Goal: Task Accomplishment & Management: Complete application form

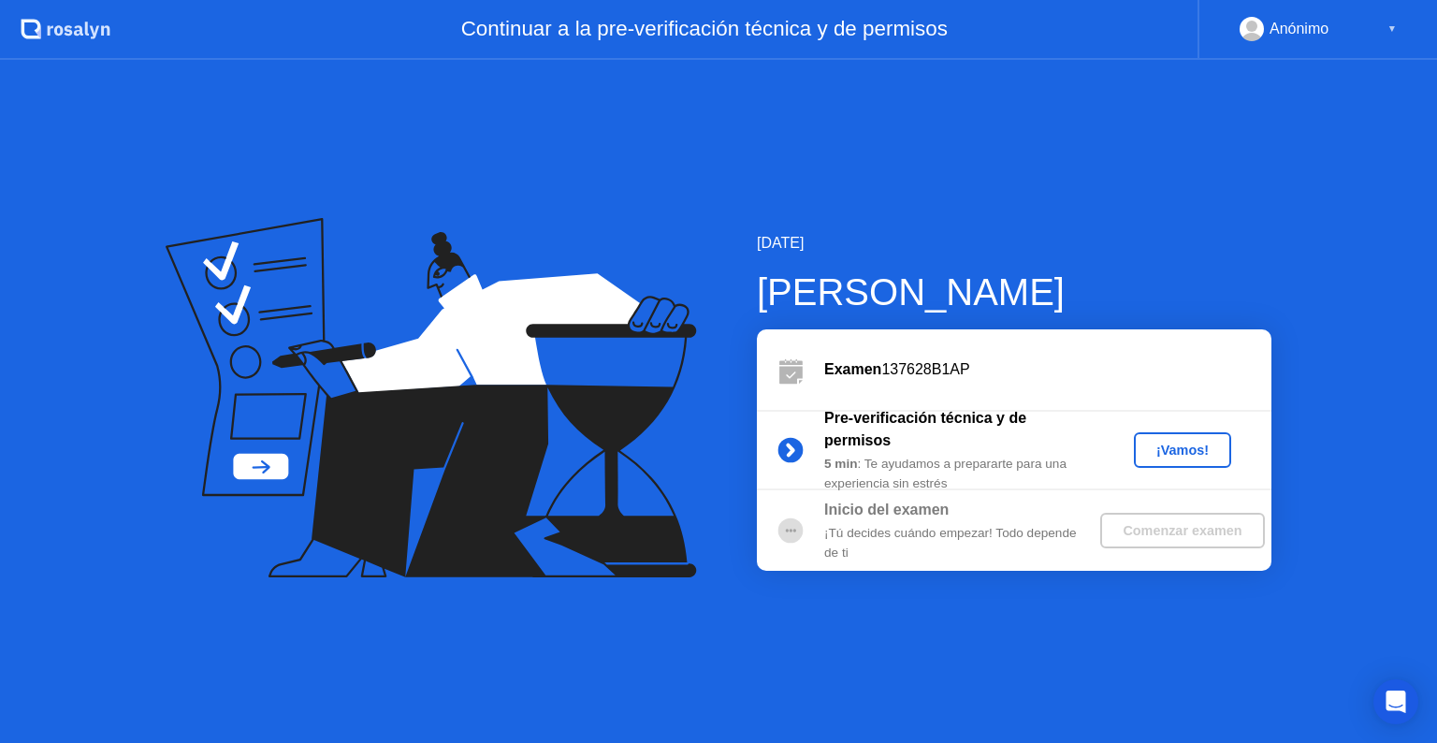
click at [1177, 457] on div "¡Vamos!" at bounding box center [1182, 450] width 82 height 15
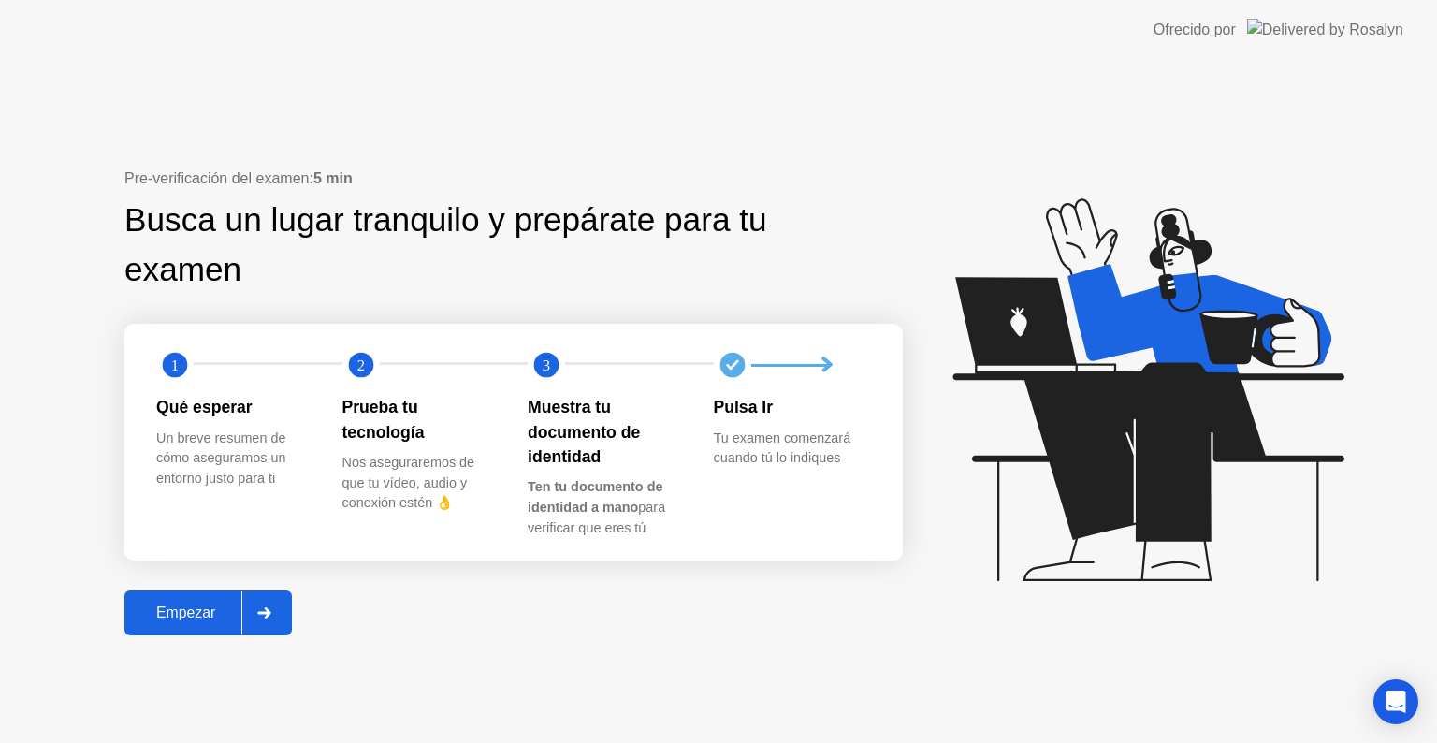
click at [226, 619] on div "Empezar" at bounding box center [185, 612] width 111 height 17
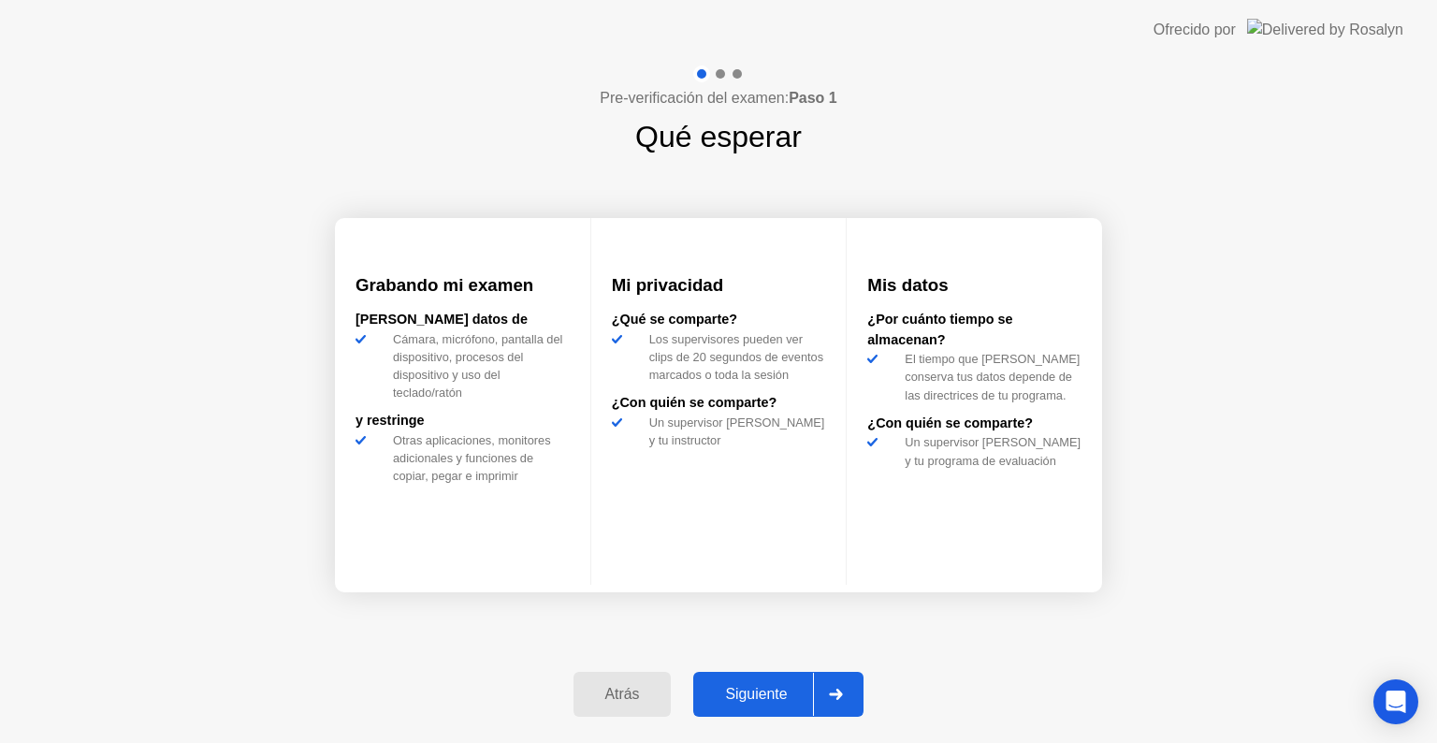
click at [794, 692] on div "Siguiente" at bounding box center [756, 694] width 114 height 17
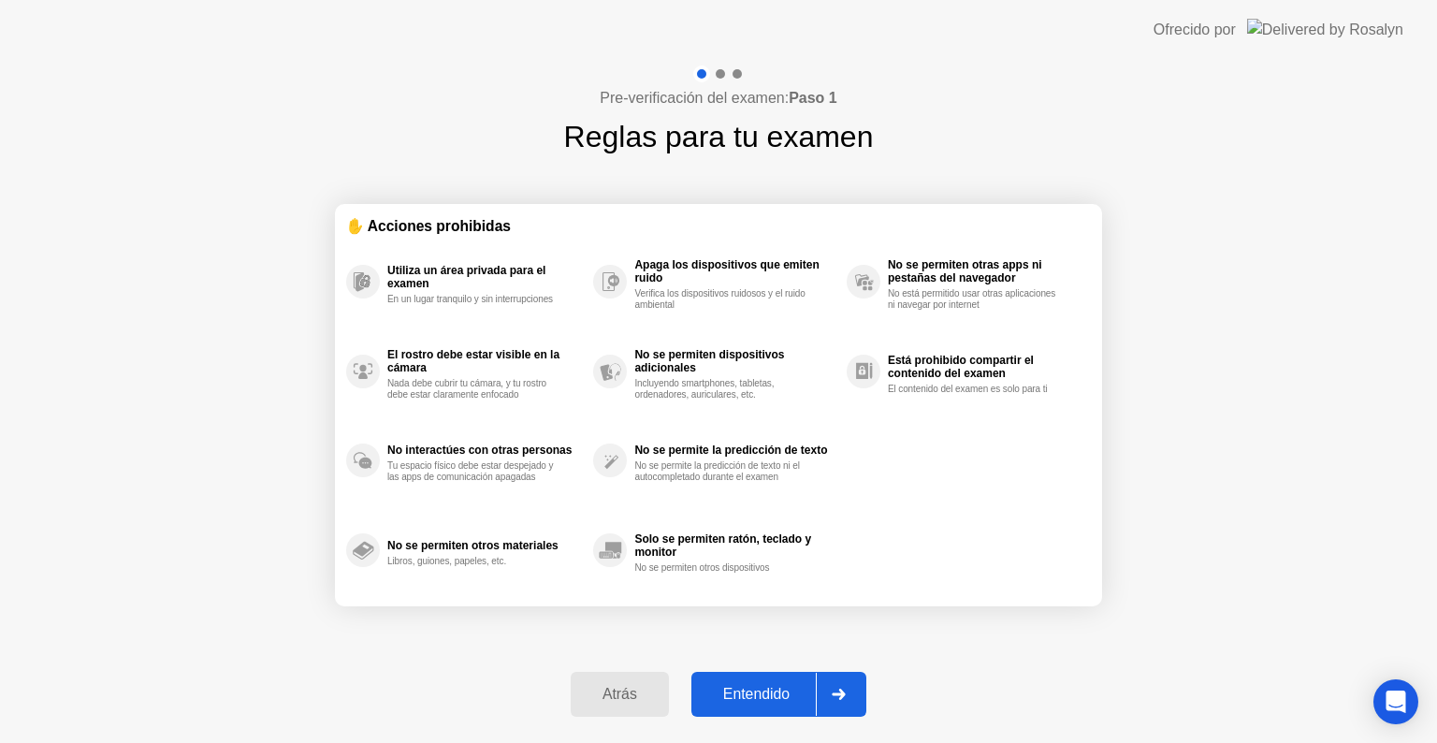
click at [791, 695] on div "Entendido" at bounding box center [756, 694] width 119 height 17
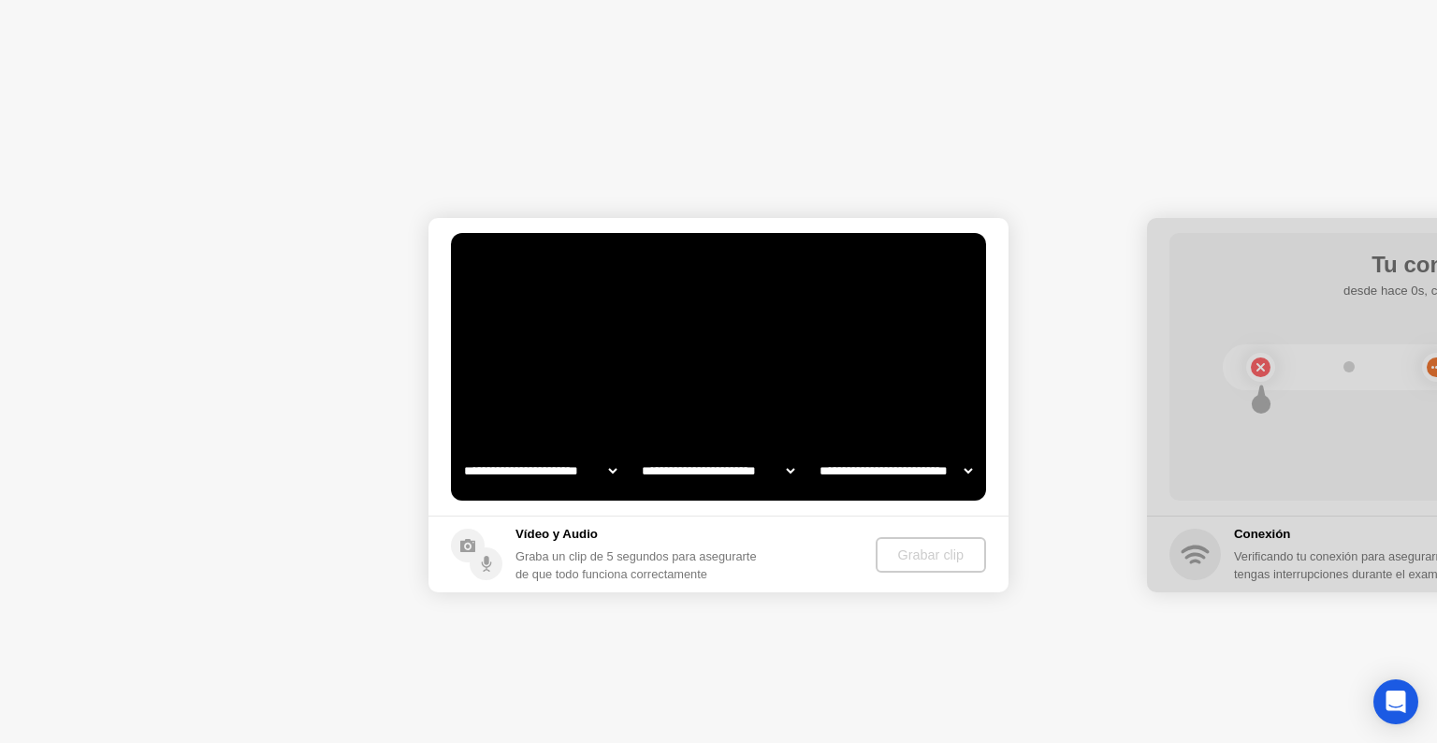
select select "**********"
select select "*******"
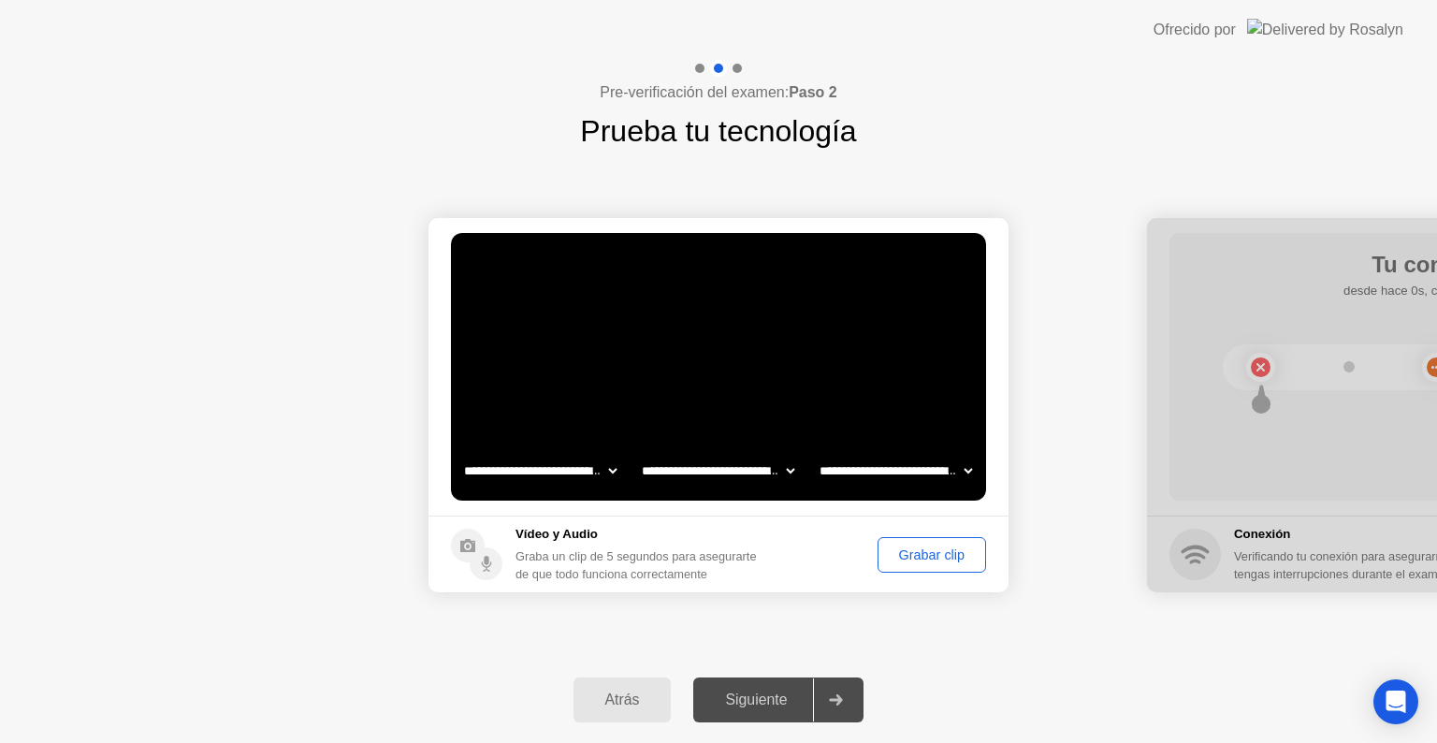
click at [918, 562] on div "Grabar clip" at bounding box center [931, 554] width 95 height 15
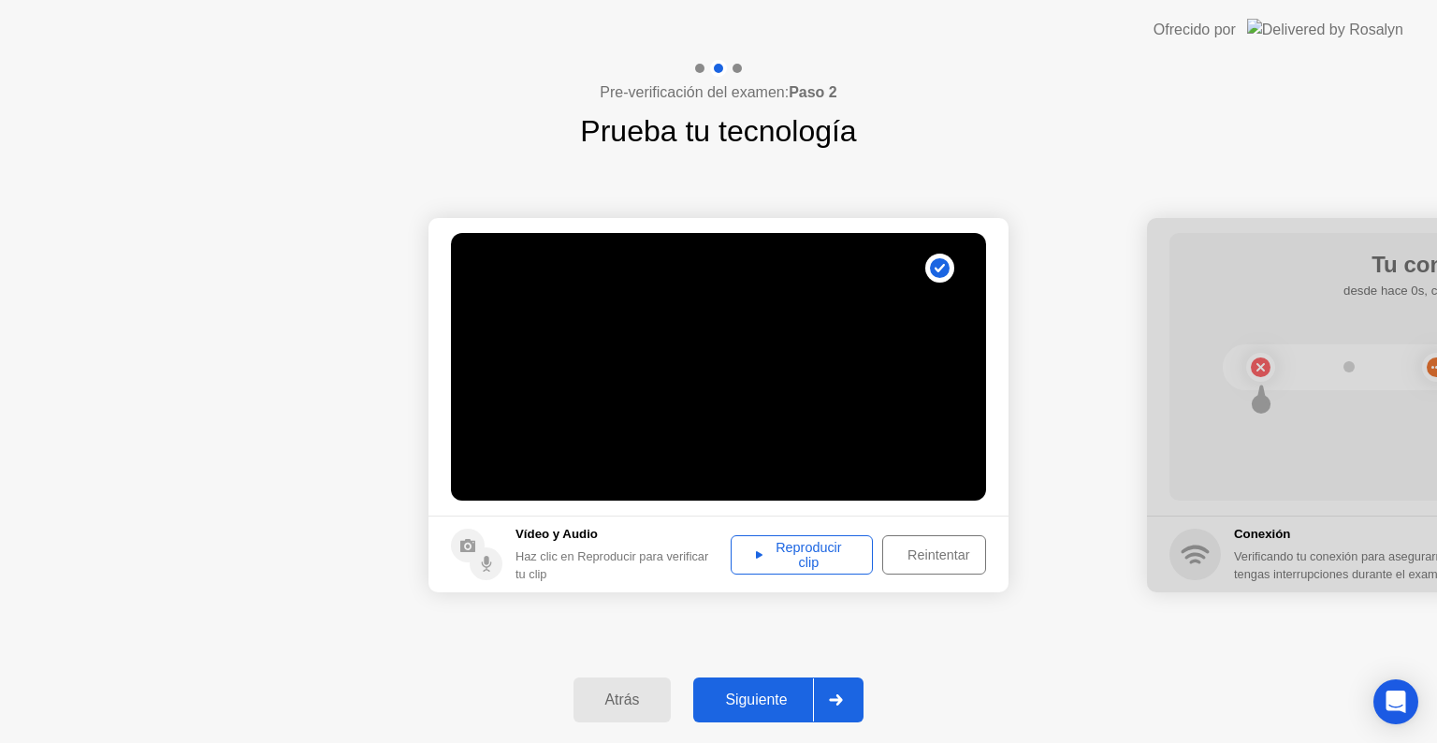
click at [814, 555] on div "Reproducir clip" at bounding box center [801, 555] width 129 height 30
click at [918, 548] on div "Reintentar" at bounding box center [938, 554] width 99 height 15
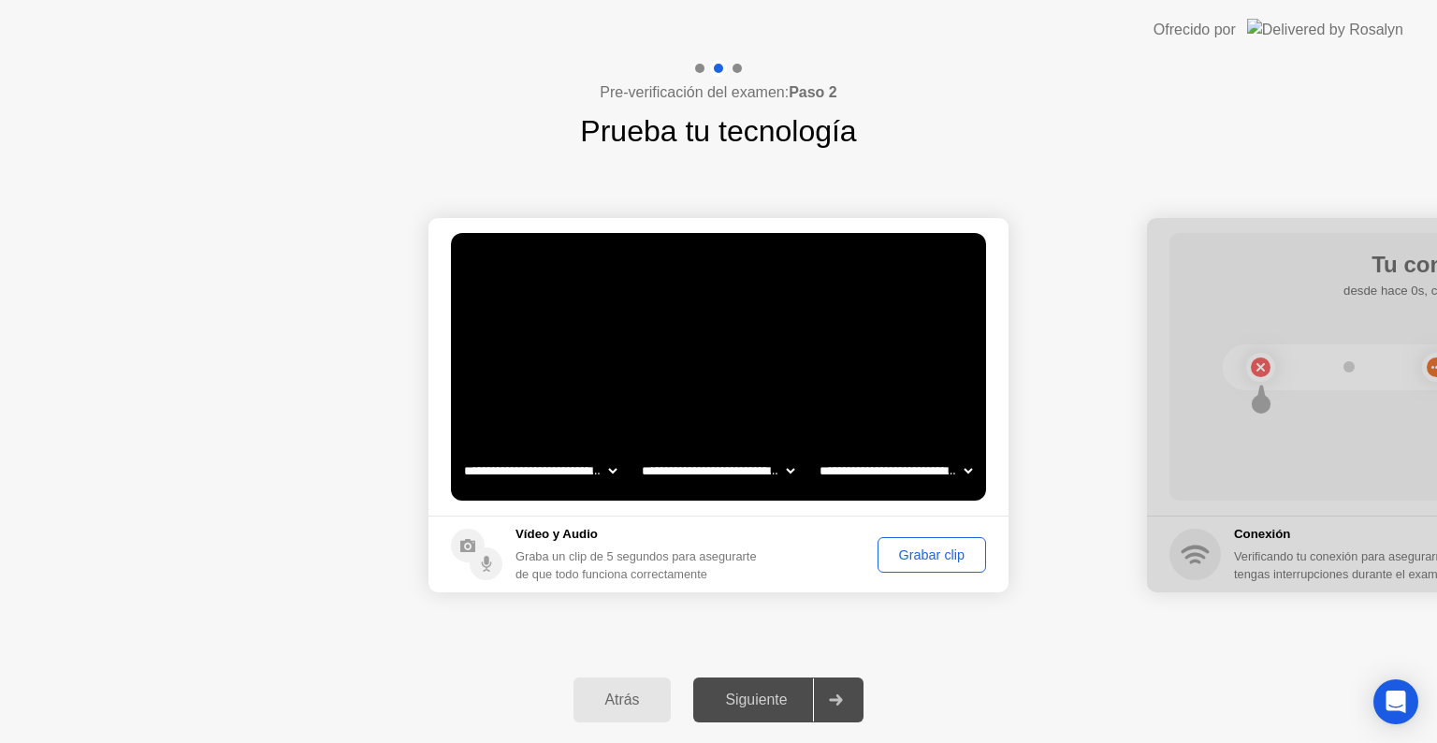
click at [924, 560] on div "Grabar clip" at bounding box center [931, 554] width 95 height 15
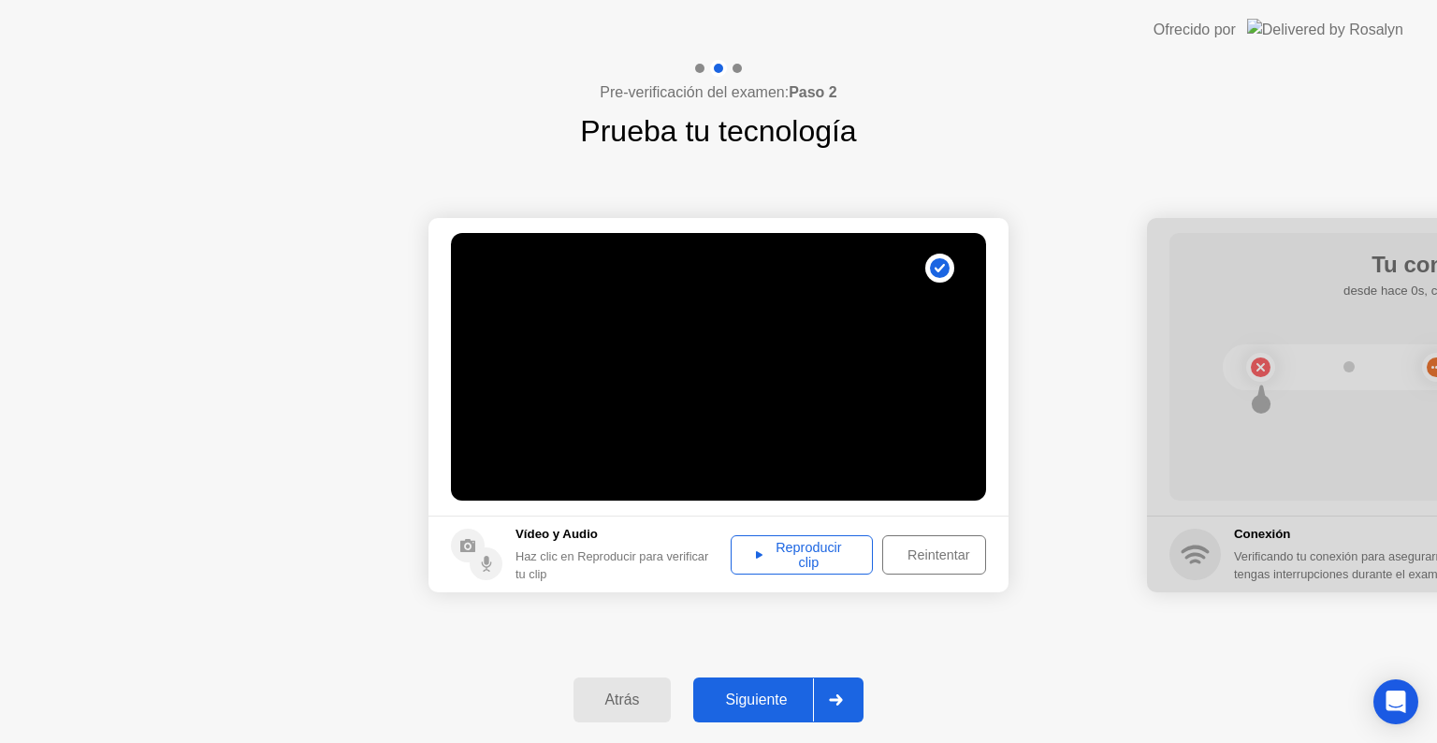
click at [677, 399] on video at bounding box center [718, 367] width 535 height 268
click at [771, 560] on div "Reproducir clip" at bounding box center [801, 555] width 129 height 30
click at [827, 692] on div at bounding box center [835, 699] width 45 height 43
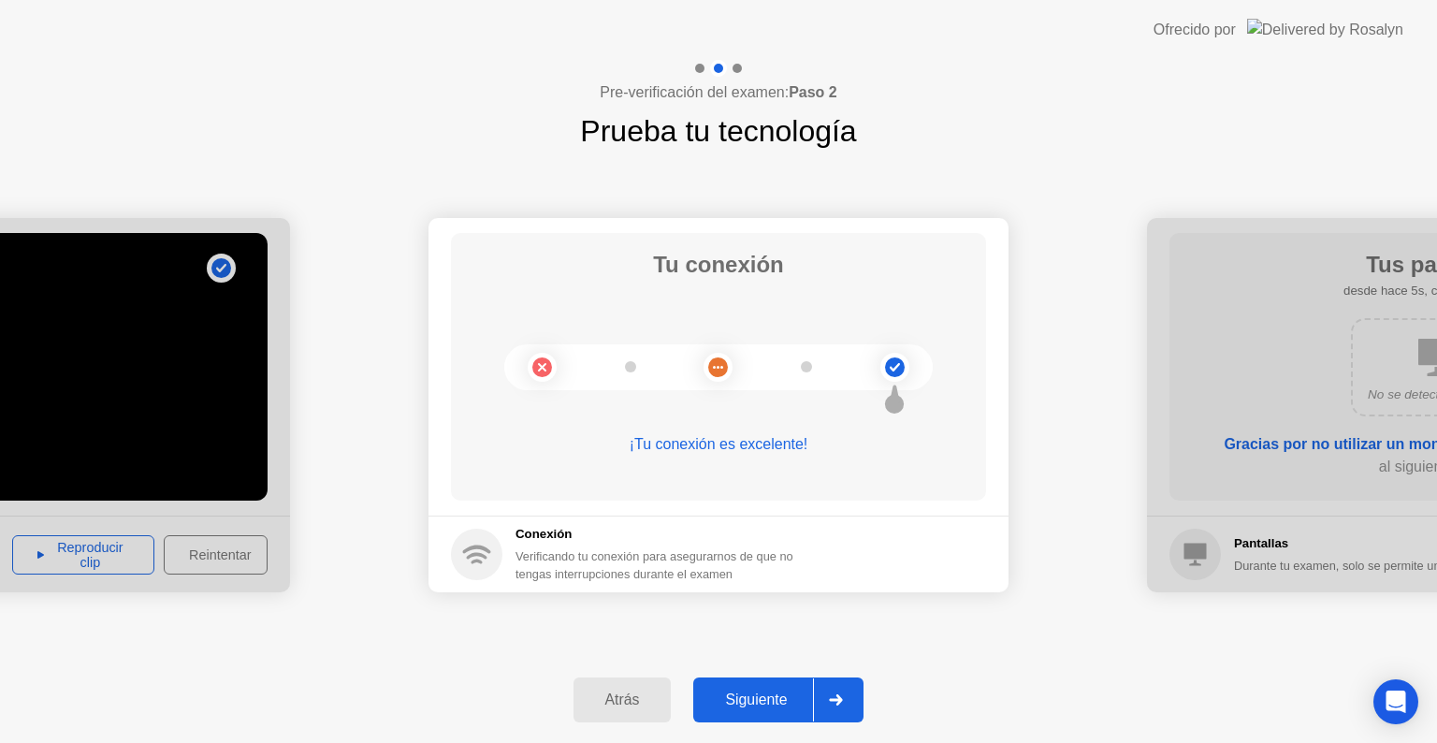
click at [827, 692] on div at bounding box center [835, 699] width 45 height 43
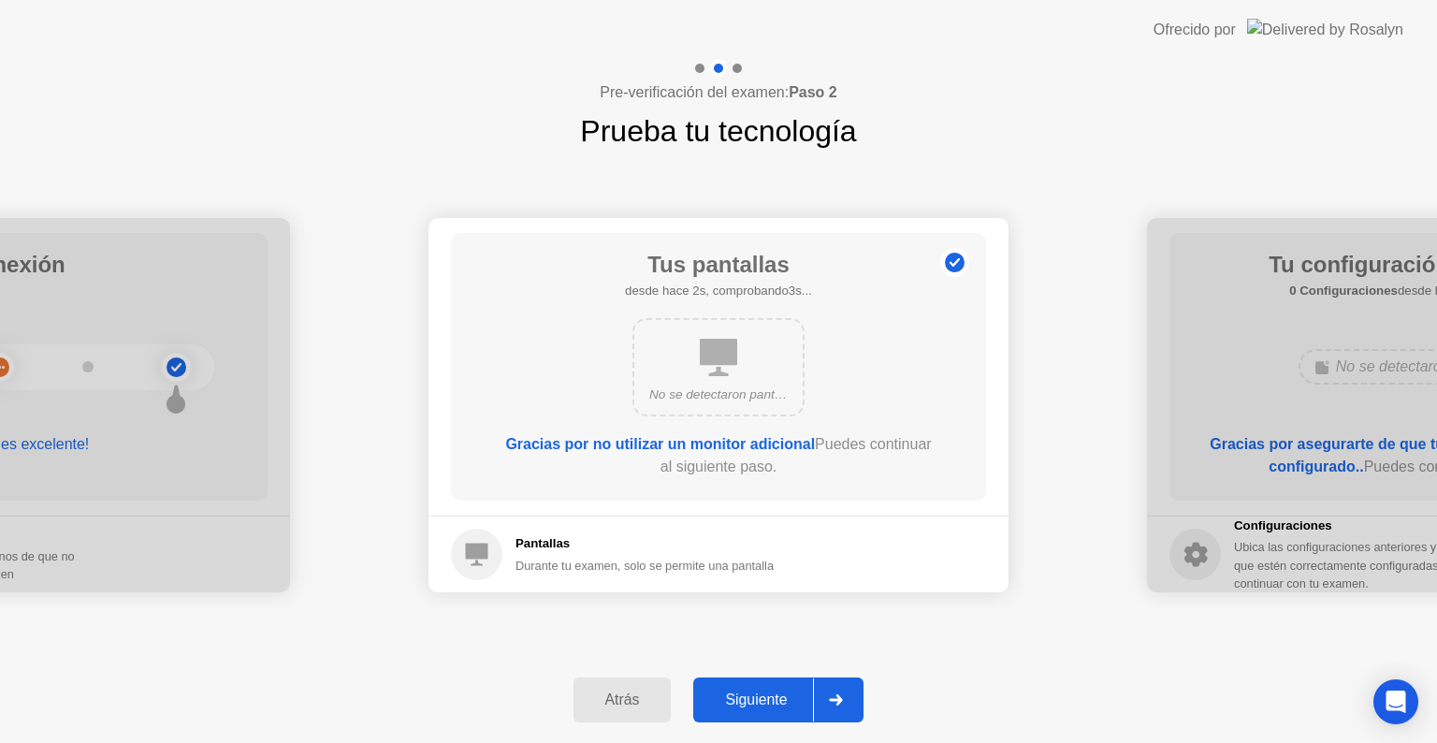
click at [827, 692] on div at bounding box center [835, 699] width 45 height 43
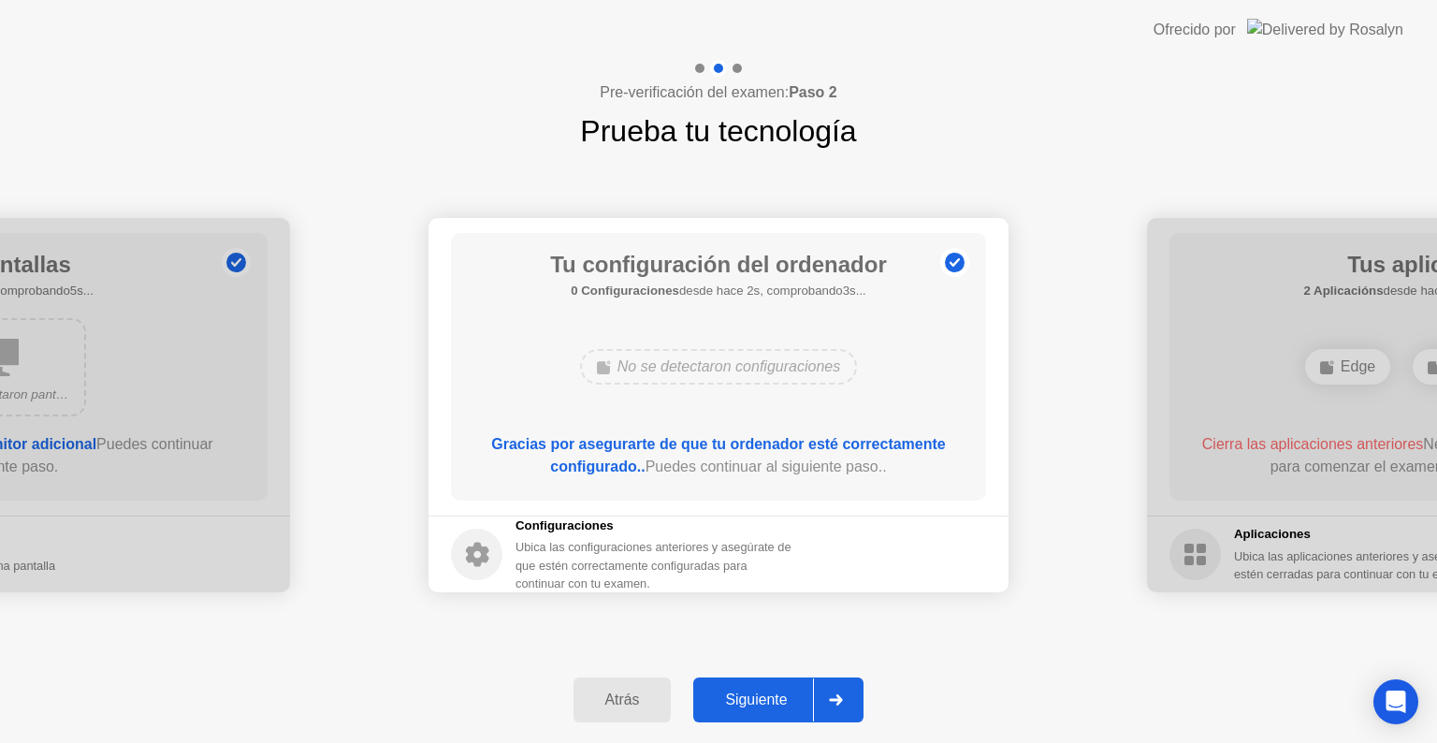
click at [827, 692] on div at bounding box center [835, 699] width 45 height 43
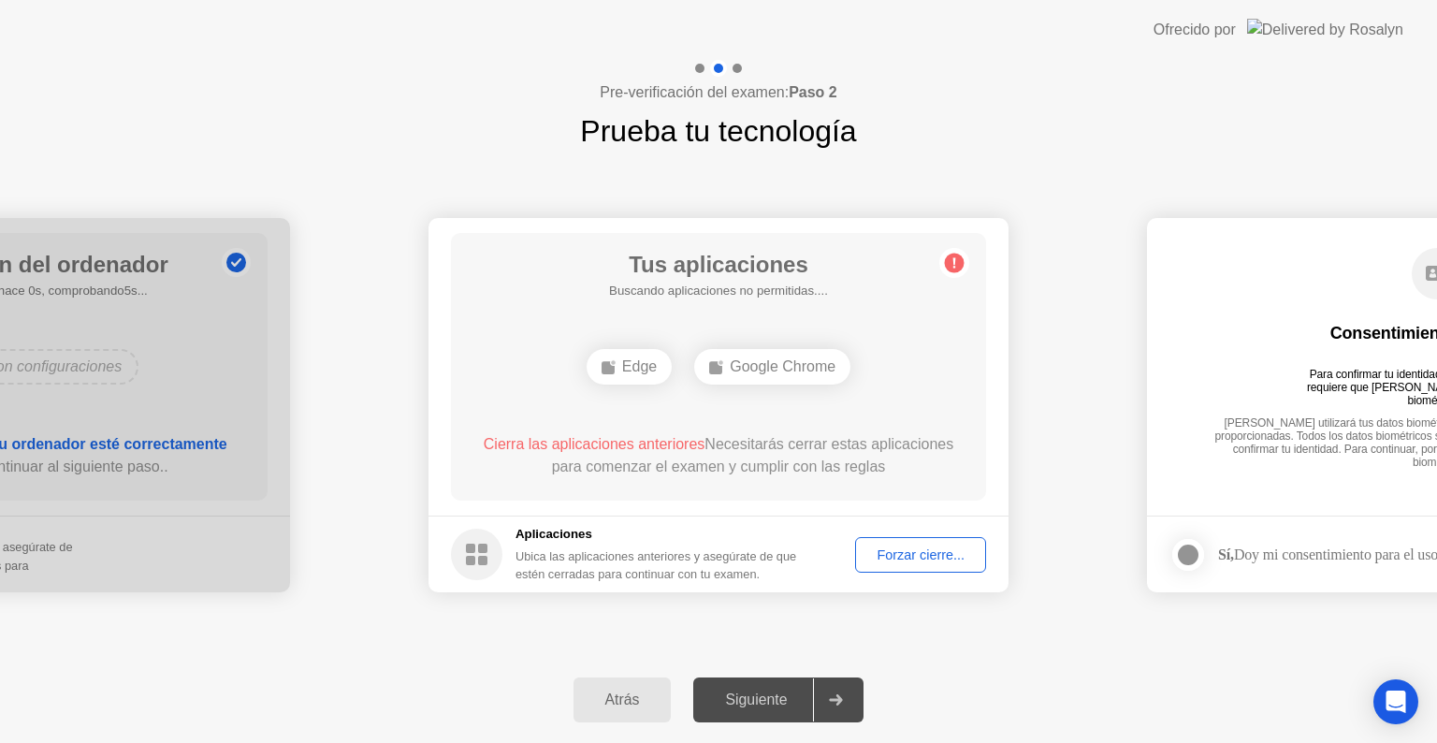
click at [918, 558] on div "Forzar cierre..." at bounding box center [921, 554] width 118 height 15
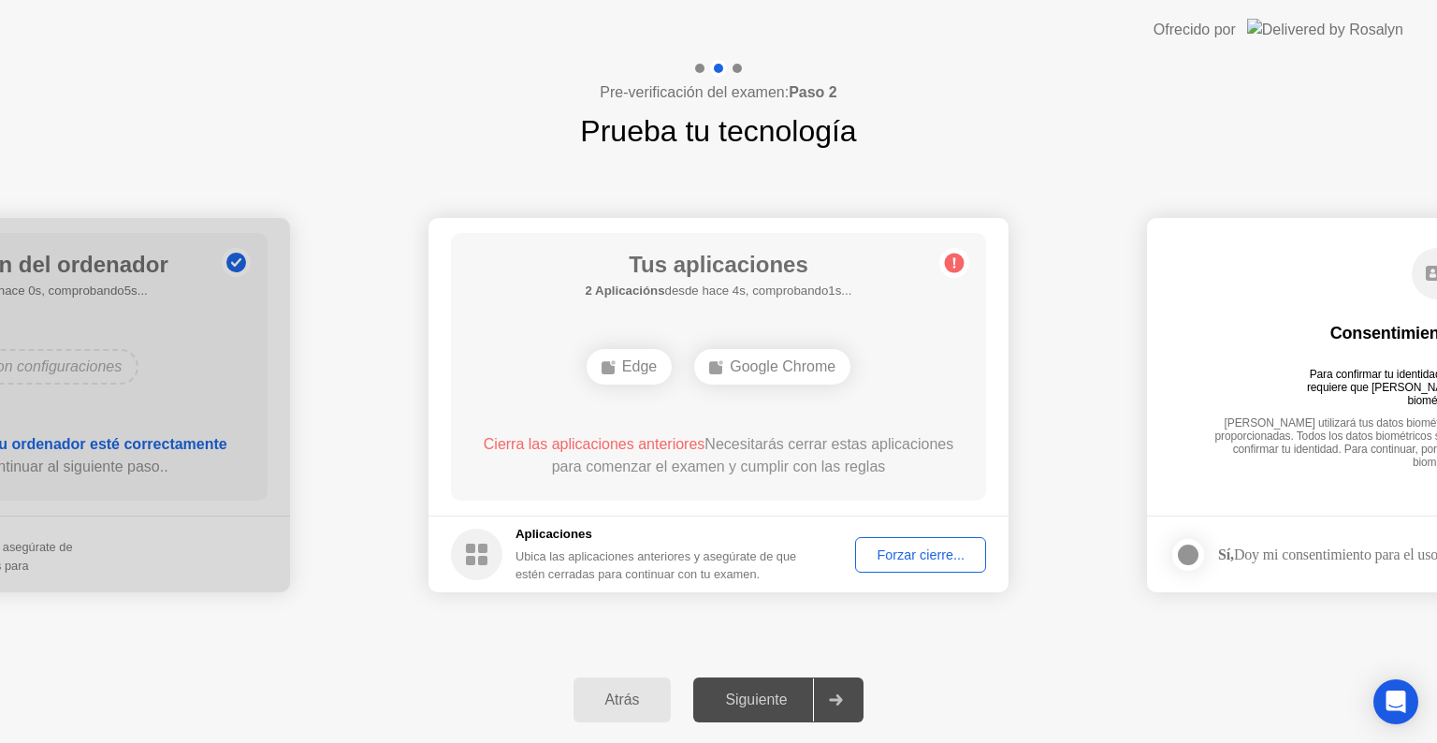
click at [936, 562] on div "Forzar cierre..." at bounding box center [921, 554] width 118 height 15
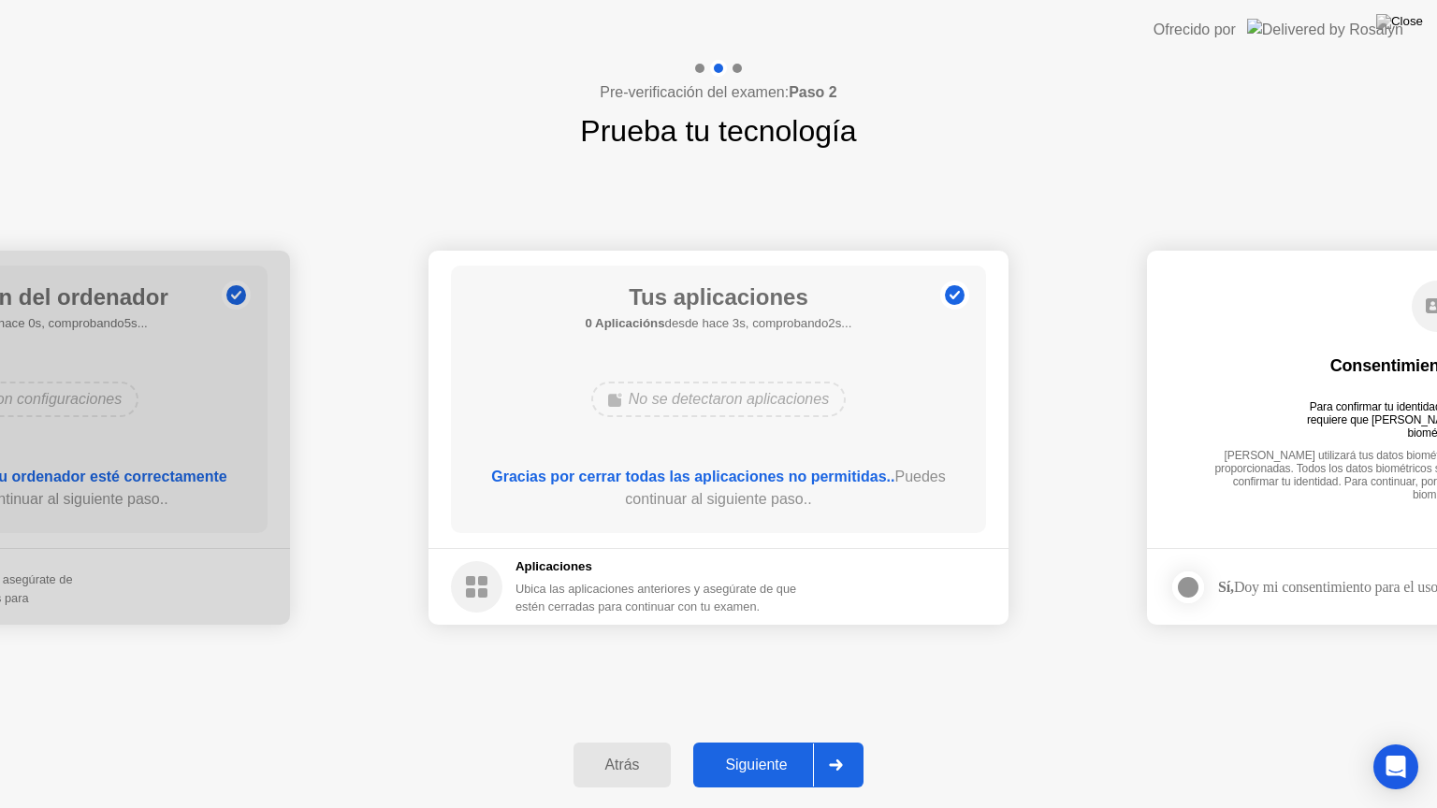
click at [798, 742] on div "Siguiente" at bounding box center [756, 765] width 114 height 17
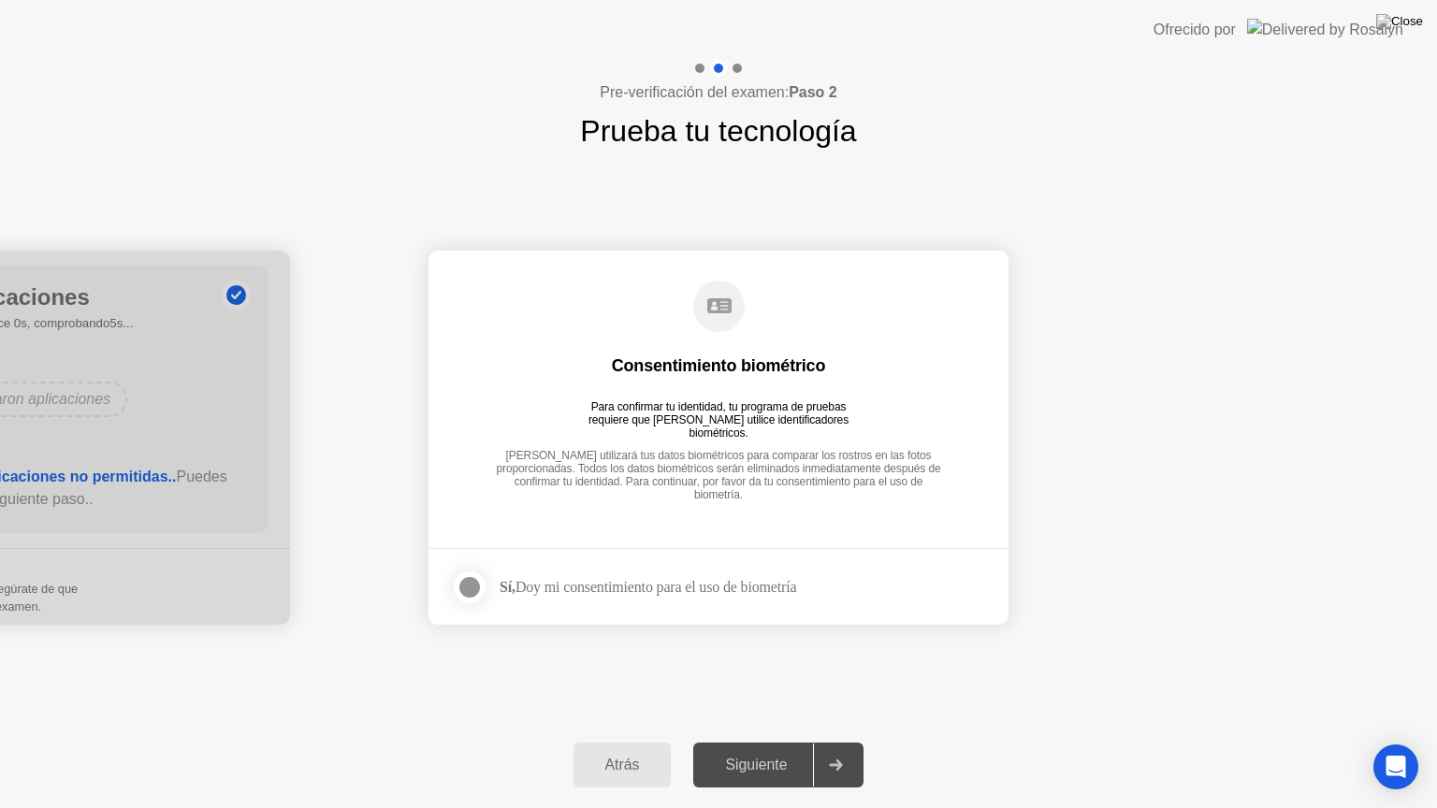
click at [464, 581] on div at bounding box center [469, 587] width 22 height 22
click at [835, 742] on icon at bounding box center [836, 765] width 14 height 11
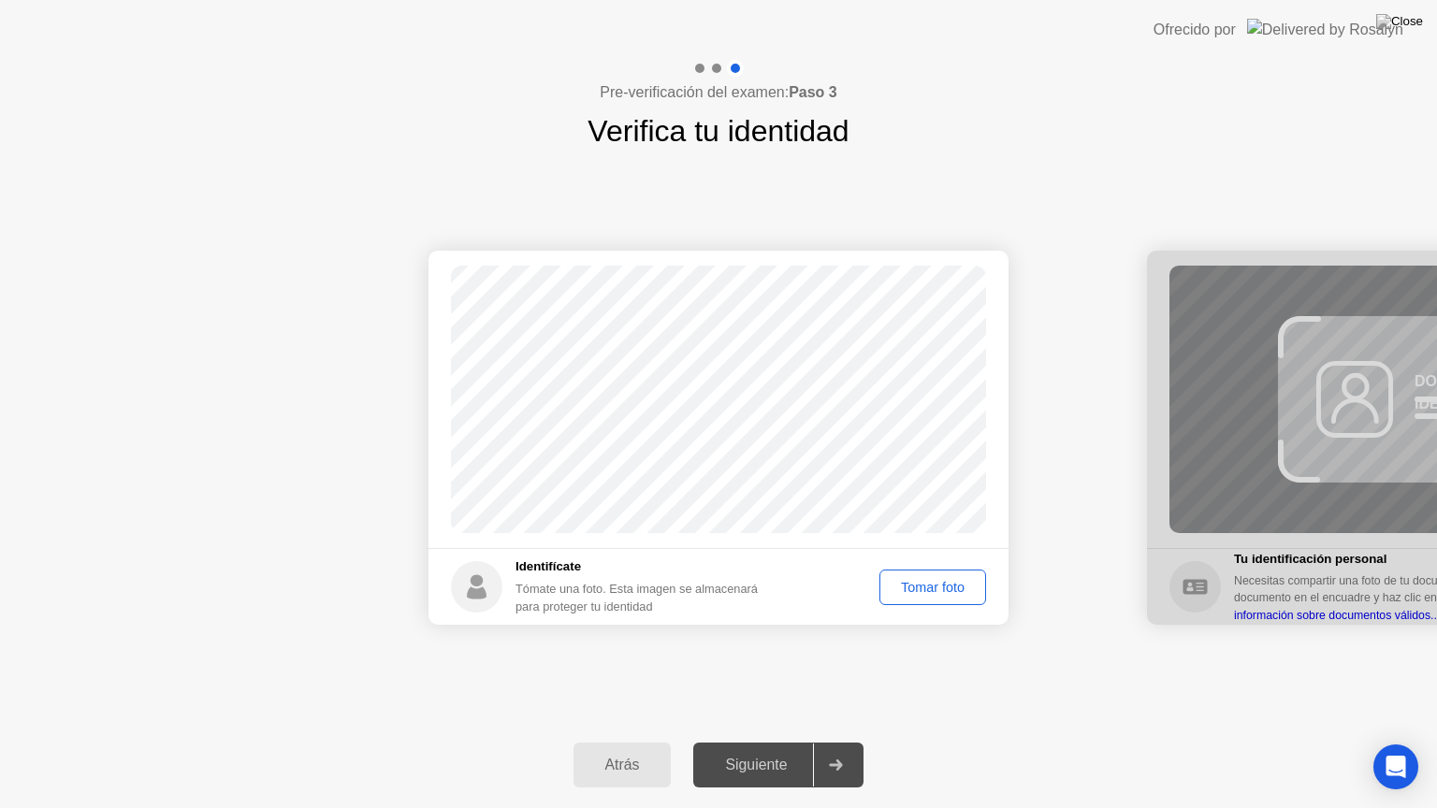
click at [927, 588] on div "Tomar foto" at bounding box center [933, 587] width 94 height 15
click at [800, 742] on div "Siguiente" at bounding box center [756, 765] width 114 height 17
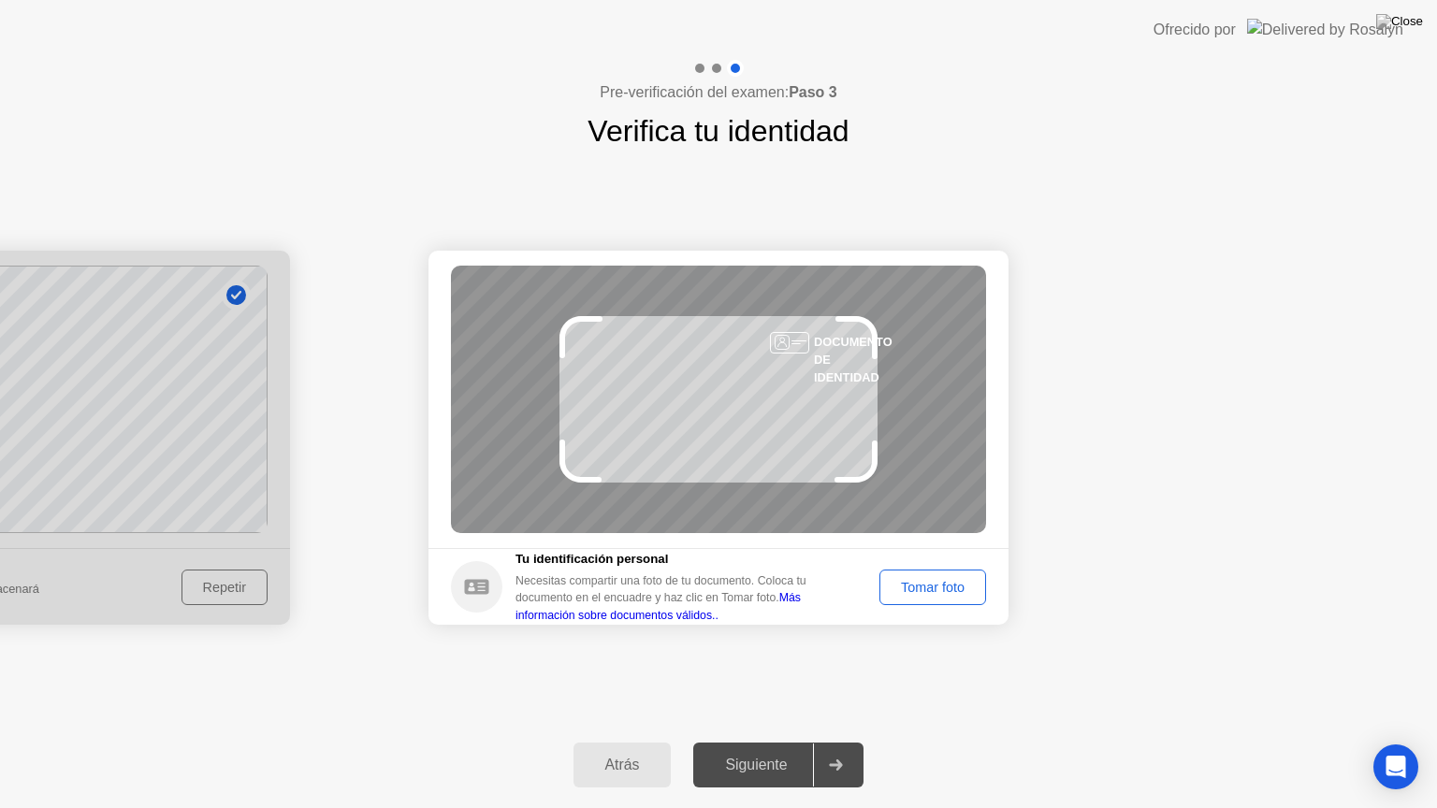
click at [897, 584] on div "Tomar foto" at bounding box center [933, 587] width 94 height 15
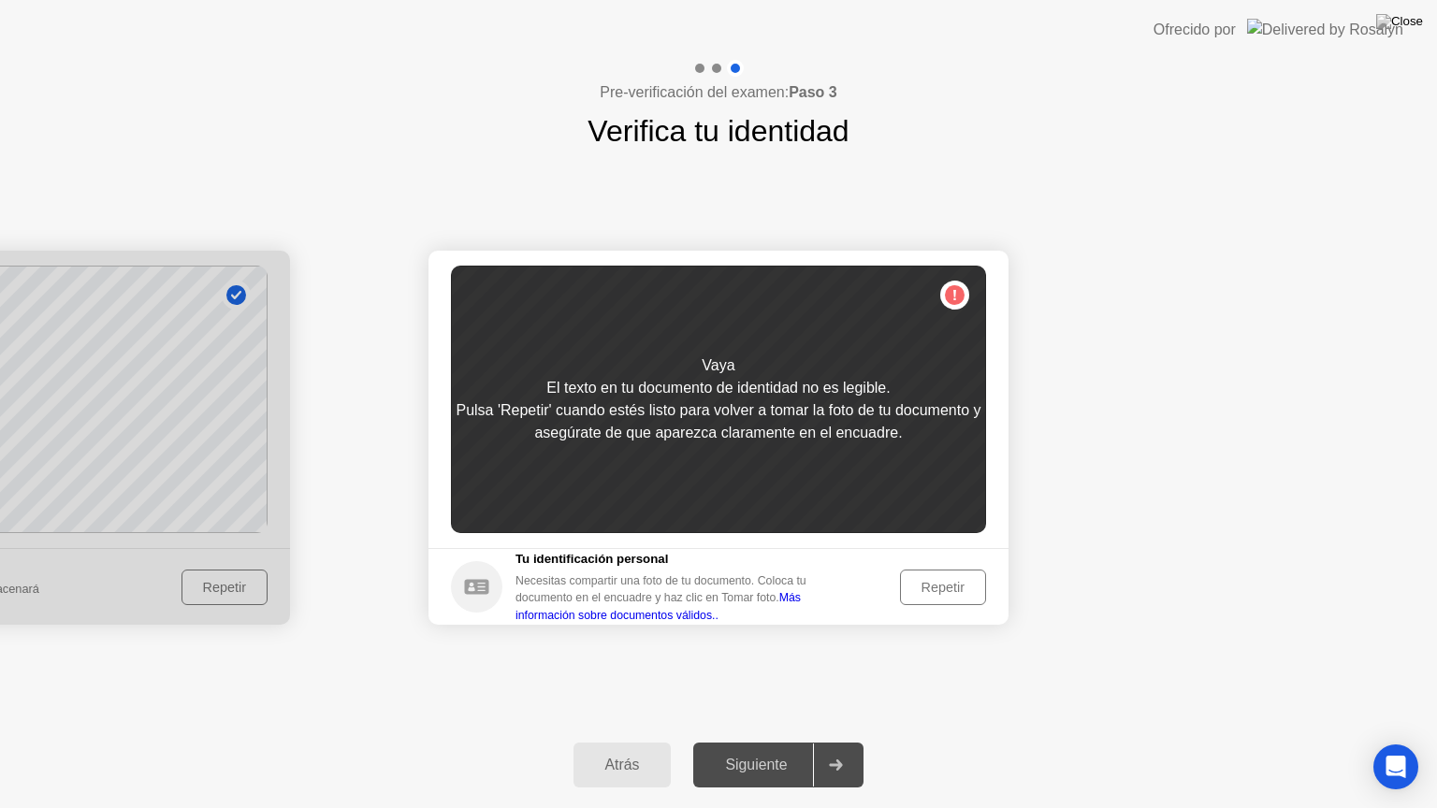
click at [913, 583] on div "Repetir" at bounding box center [943, 587] width 73 height 15
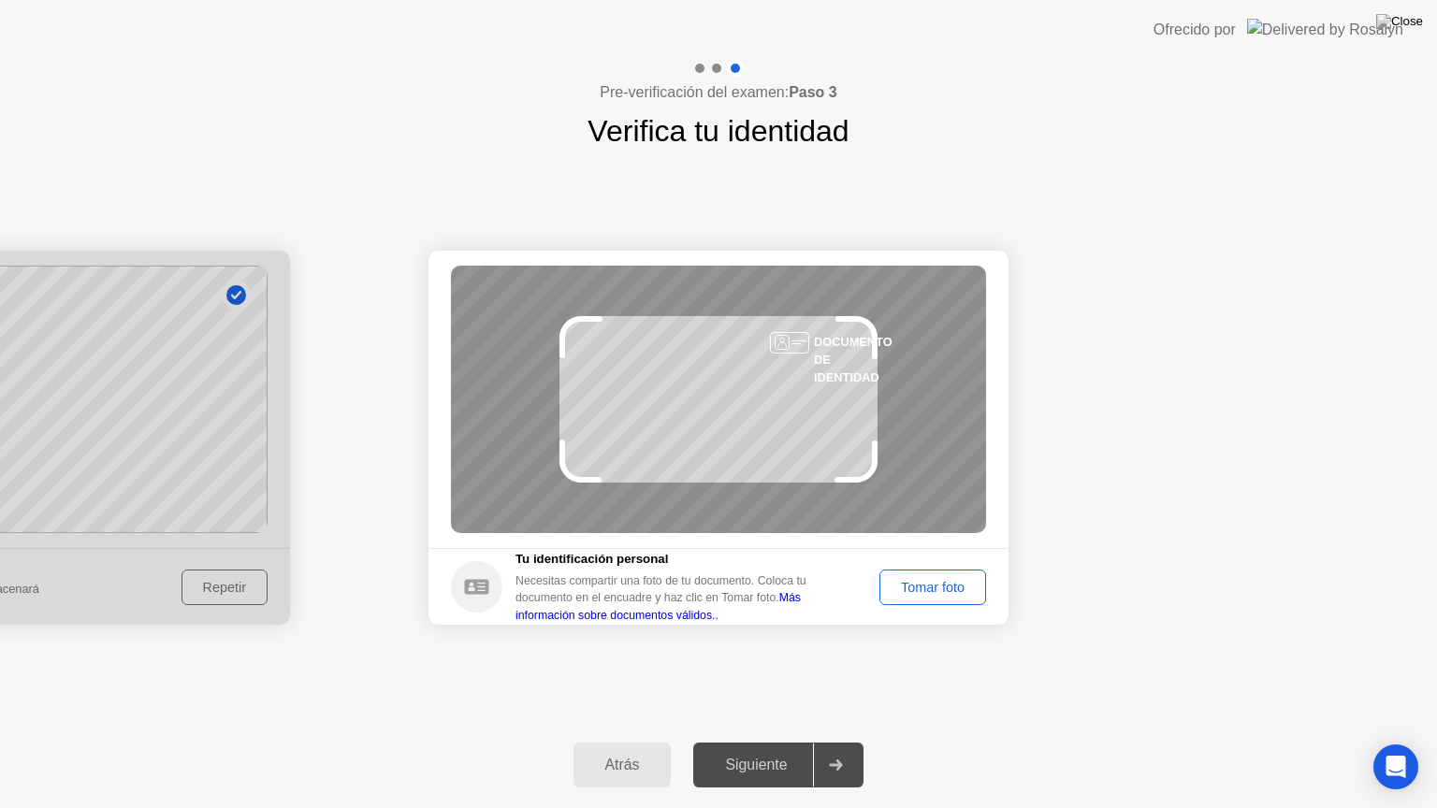
click at [913, 583] on div "Tomar foto" at bounding box center [933, 587] width 94 height 15
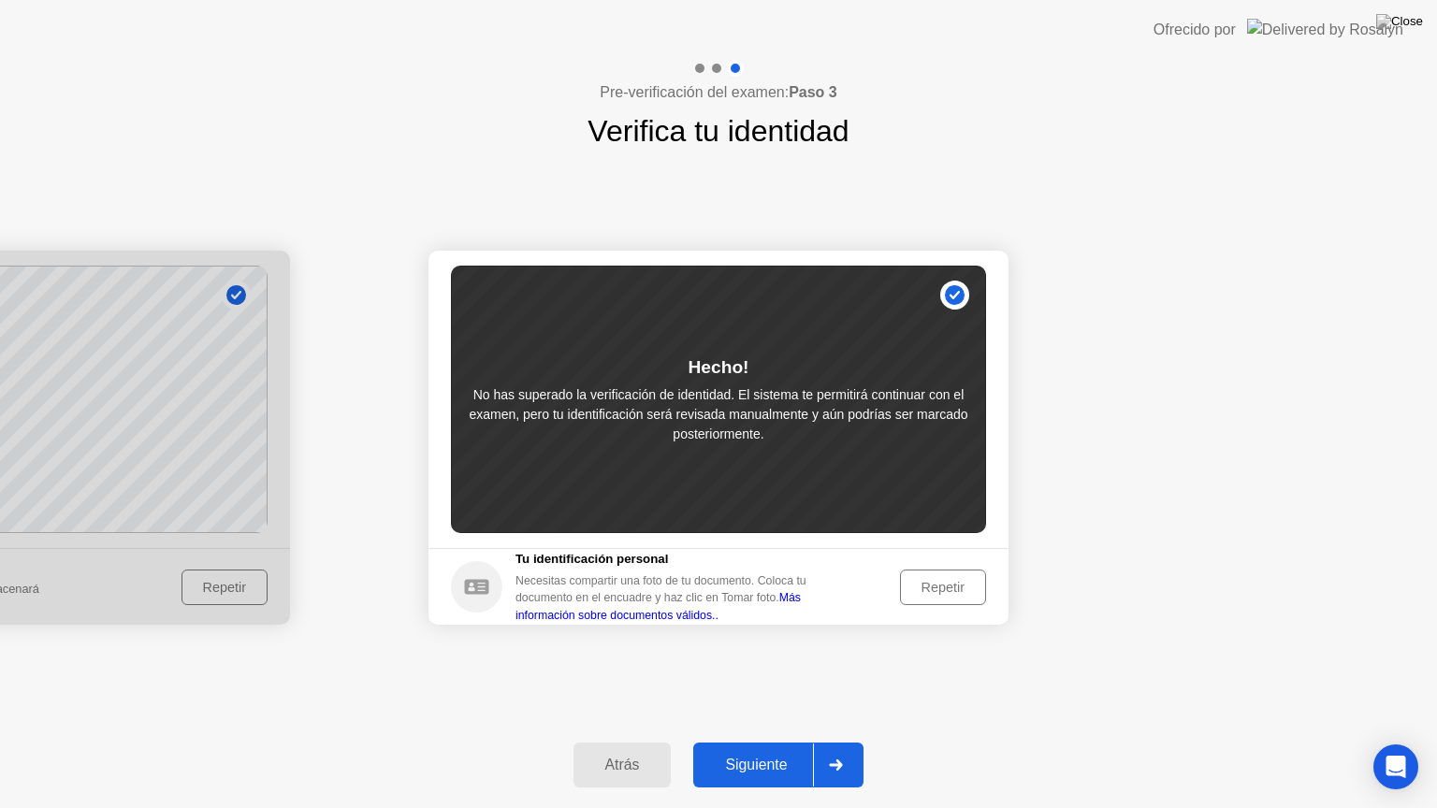
click at [913, 583] on div "Repetir" at bounding box center [943, 587] width 73 height 15
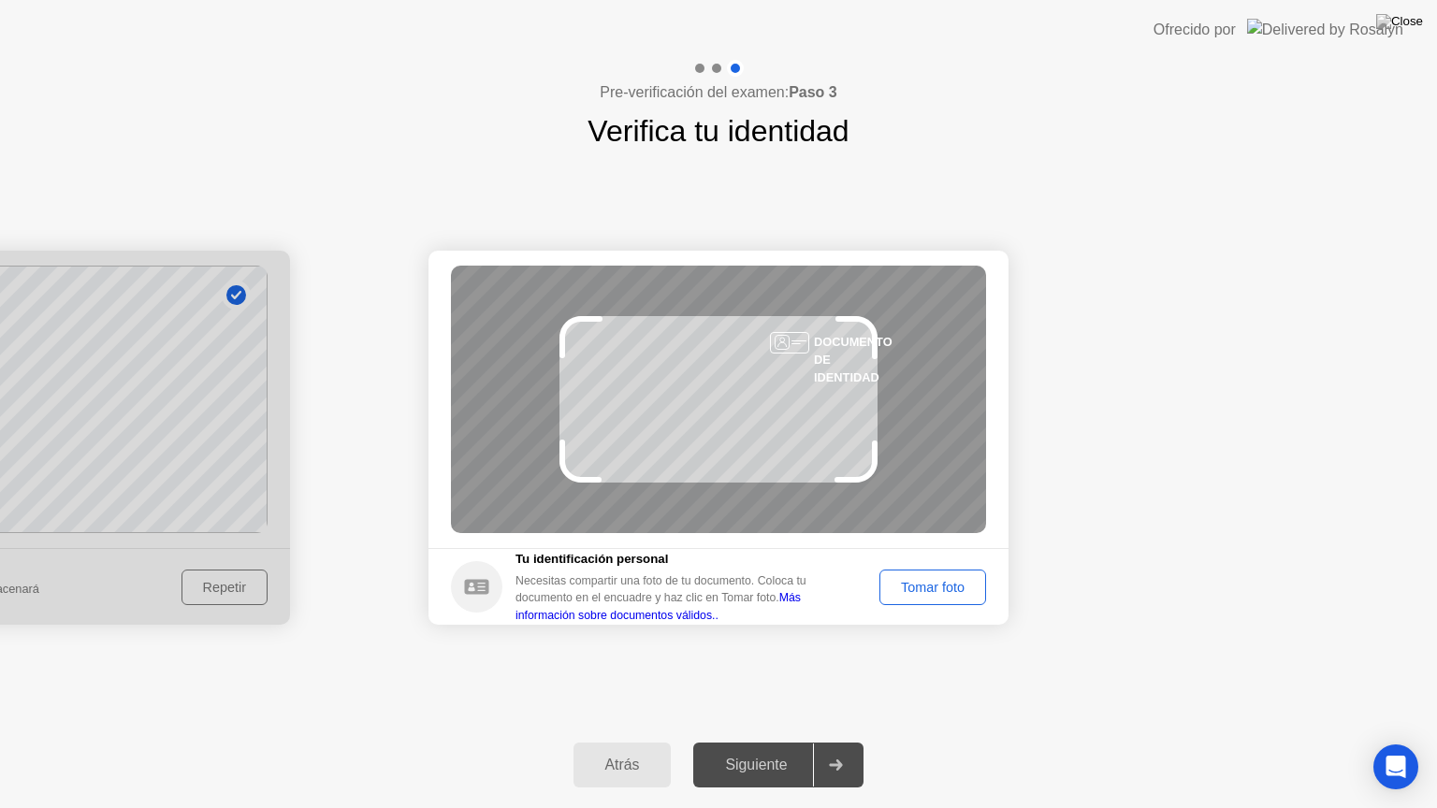
click at [913, 583] on div "Tomar foto" at bounding box center [933, 587] width 94 height 15
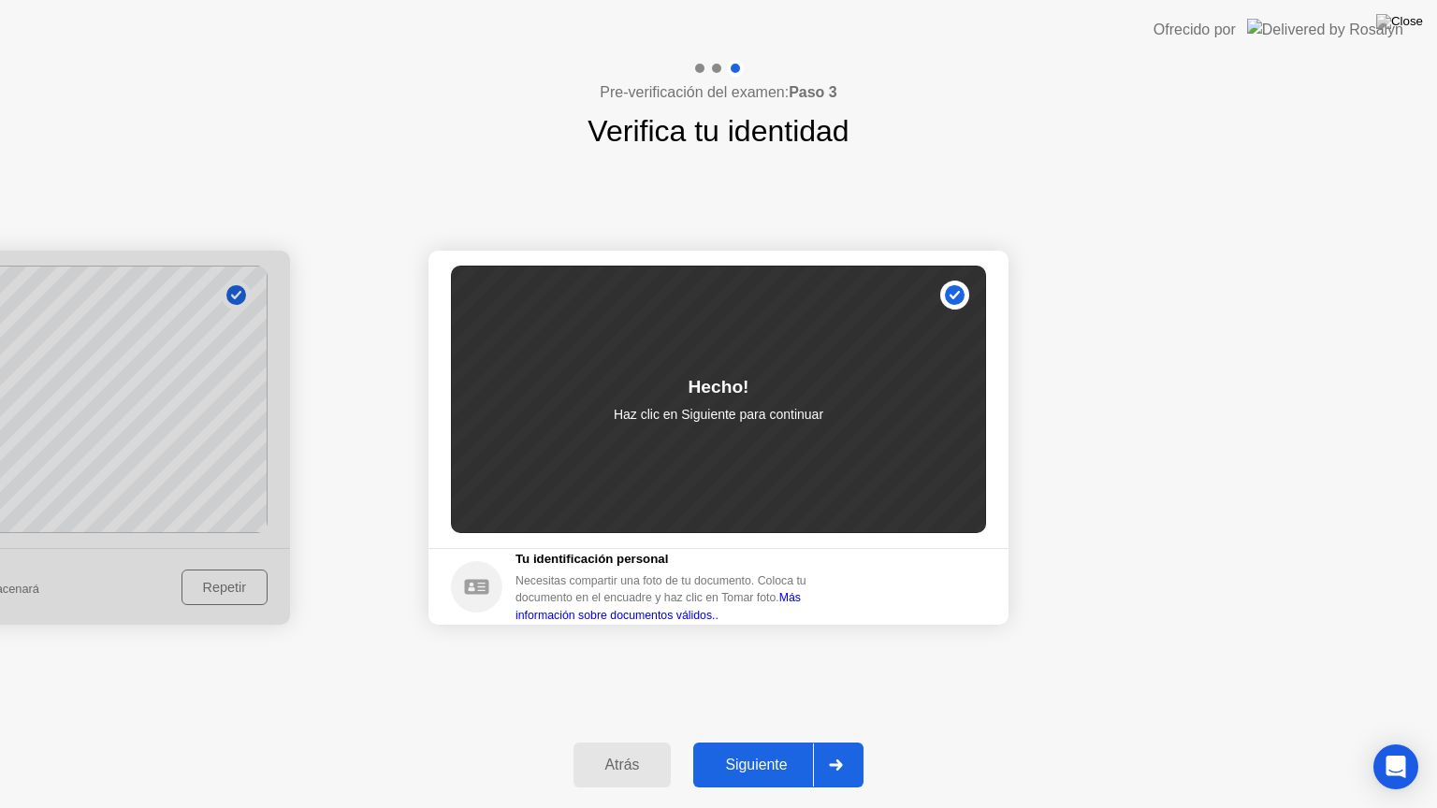
click at [846, 742] on div at bounding box center [835, 765] width 45 height 43
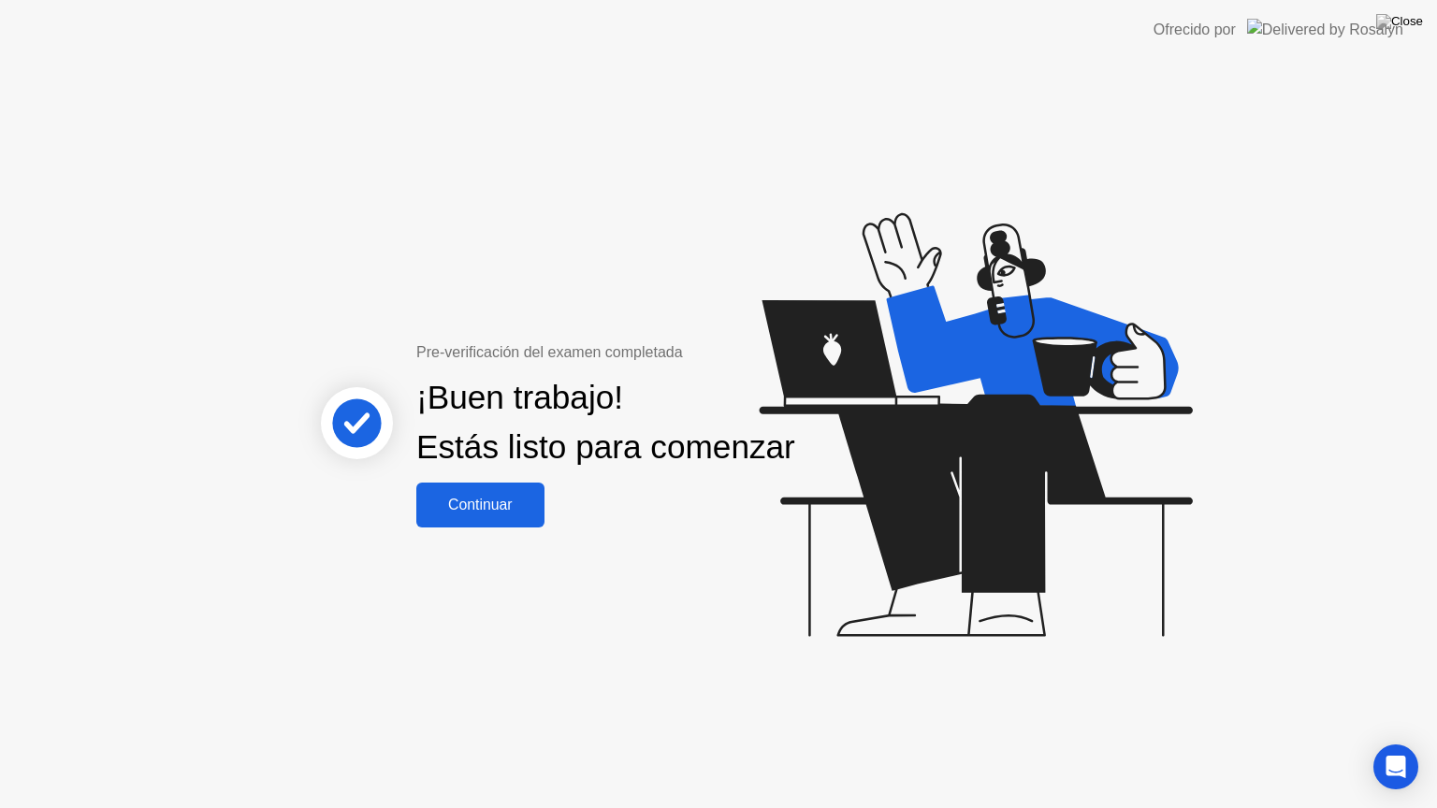
click at [507, 528] on button "Continuar" at bounding box center [480, 505] width 128 height 45
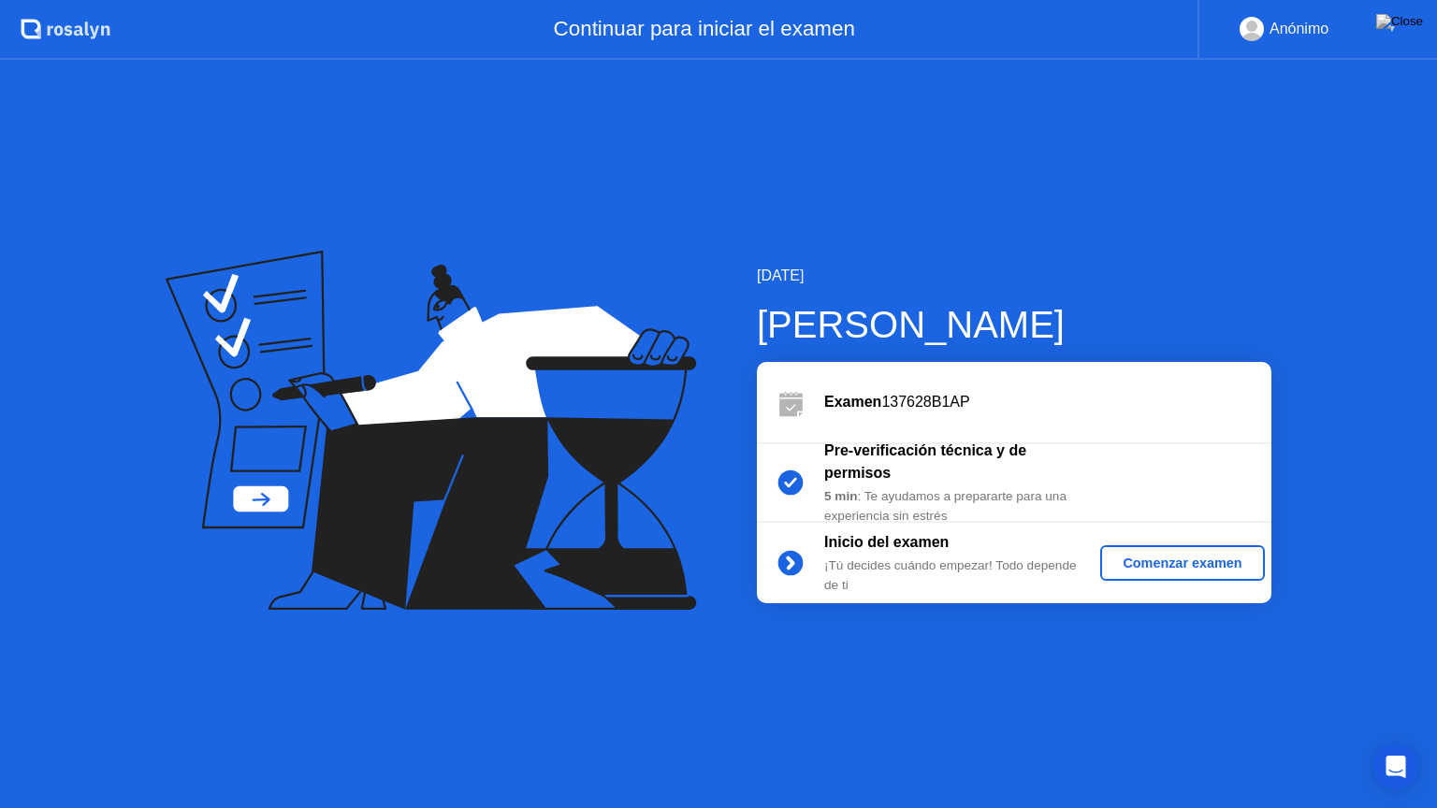
click at [1184, 569] on div "Comenzar examen" at bounding box center [1182, 563] width 149 height 15
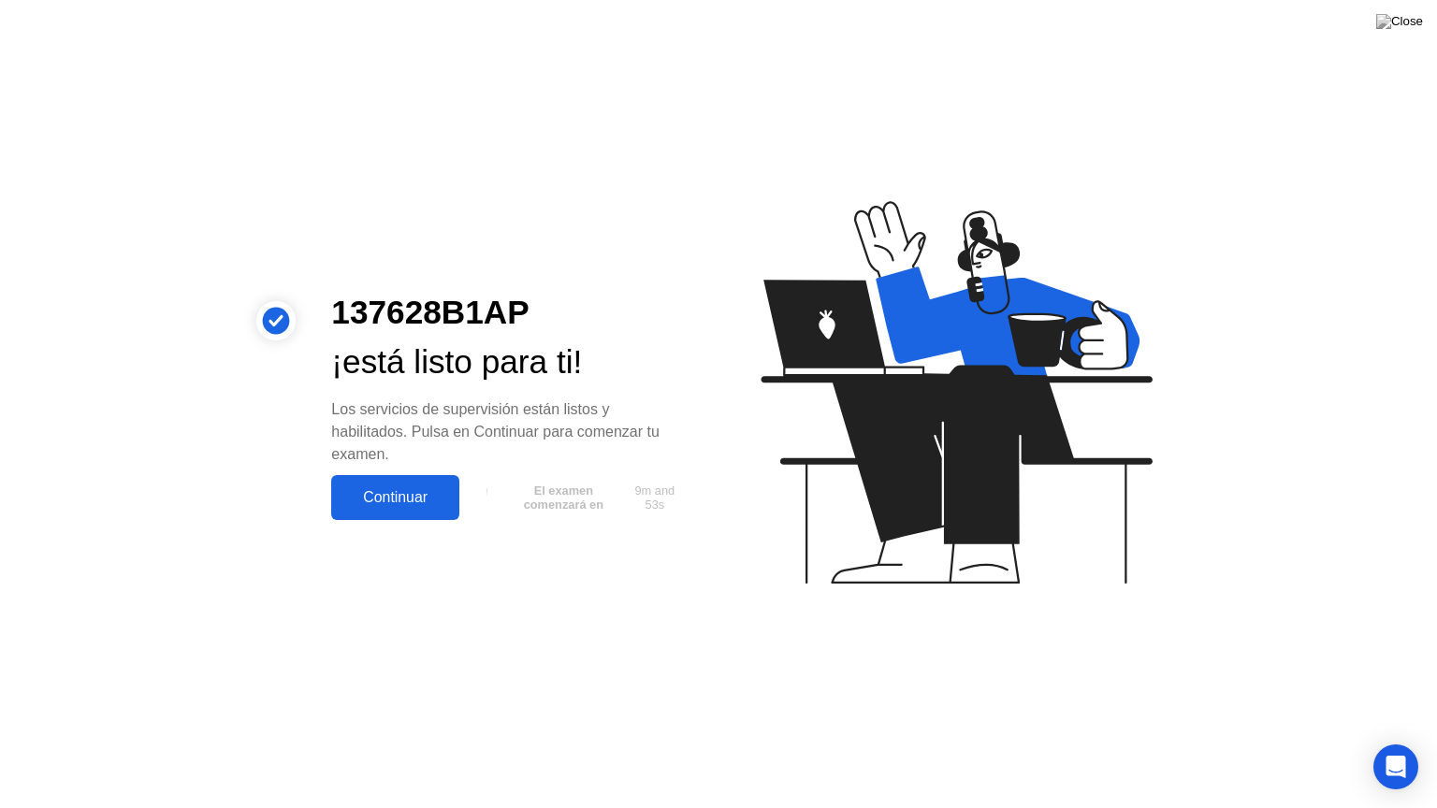
click at [407, 501] on div "Continuar" at bounding box center [395, 497] width 117 height 17
